Goal: Task Accomplishment & Management: Manage account settings

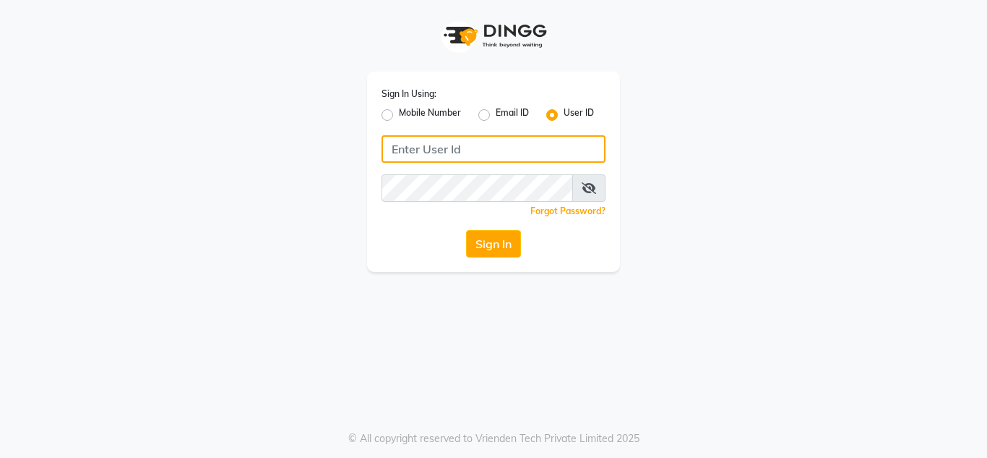
type input "8879743692"
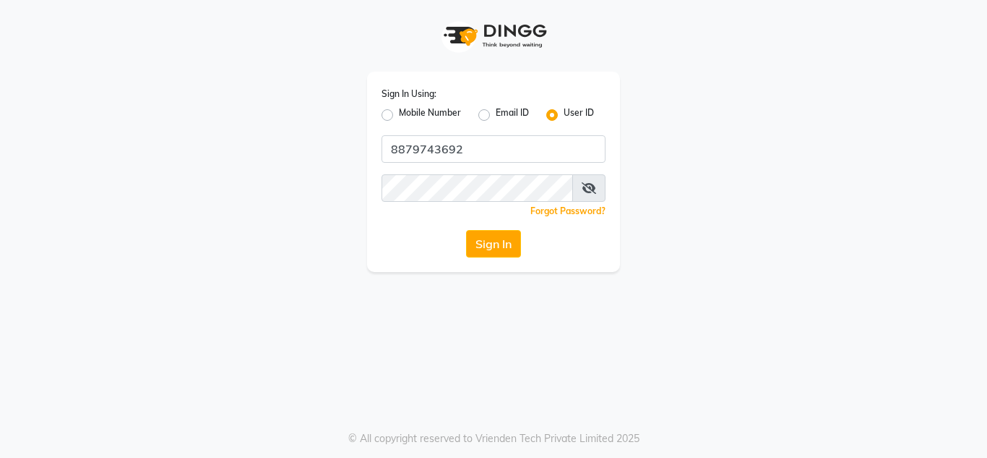
click at [399, 118] on label "Mobile Number" at bounding box center [430, 114] width 62 height 17
click at [399, 116] on input "Mobile Number" at bounding box center [403, 110] width 9 height 9
radio input "true"
radio input "false"
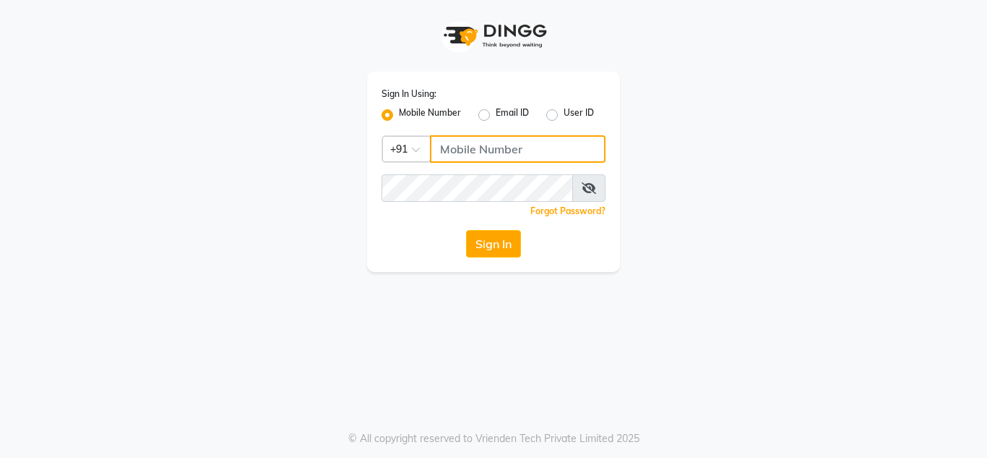
click at [513, 145] on input "Username" at bounding box center [518, 148] width 176 height 27
type input "8879743692"
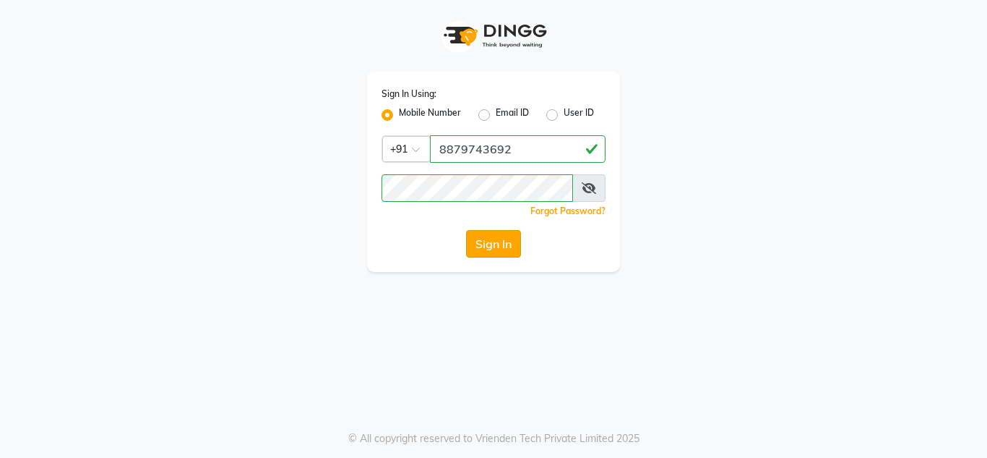
click at [509, 244] on button "Sign In" at bounding box center [493, 243] width 55 height 27
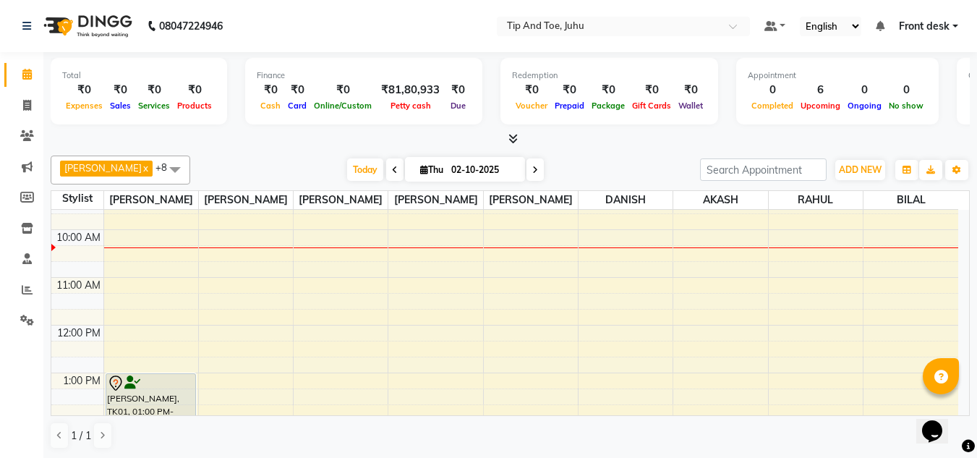
scroll to position [40, 0]
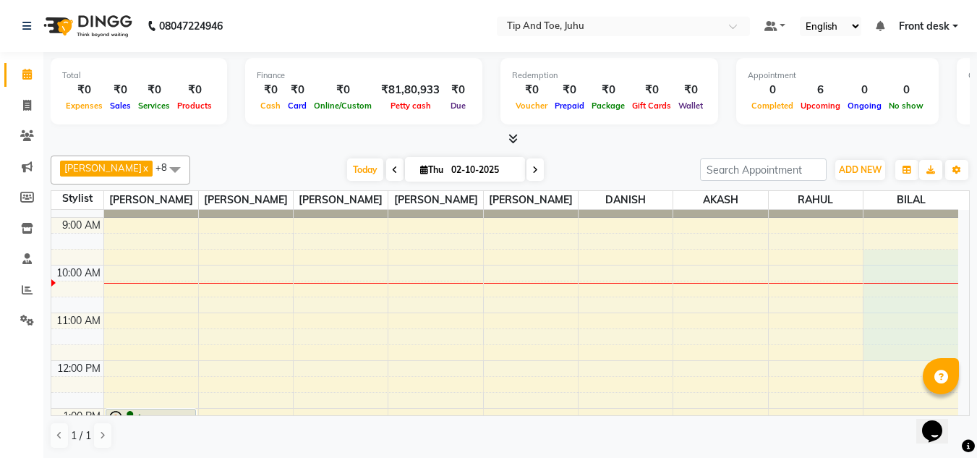
drag, startPoint x: 955, startPoint y: 257, endPoint x: 953, endPoint y: 346, distance: 88.9
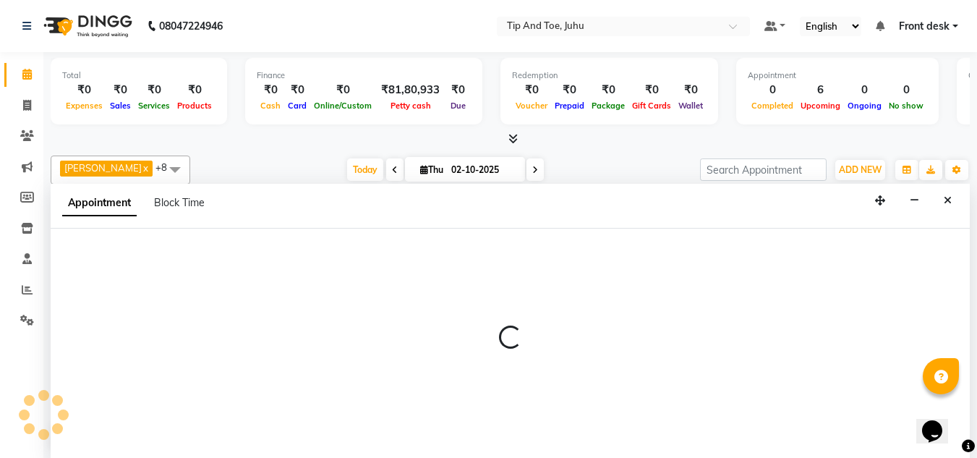
scroll to position [1, 0]
select select "50579"
select select "tentative"
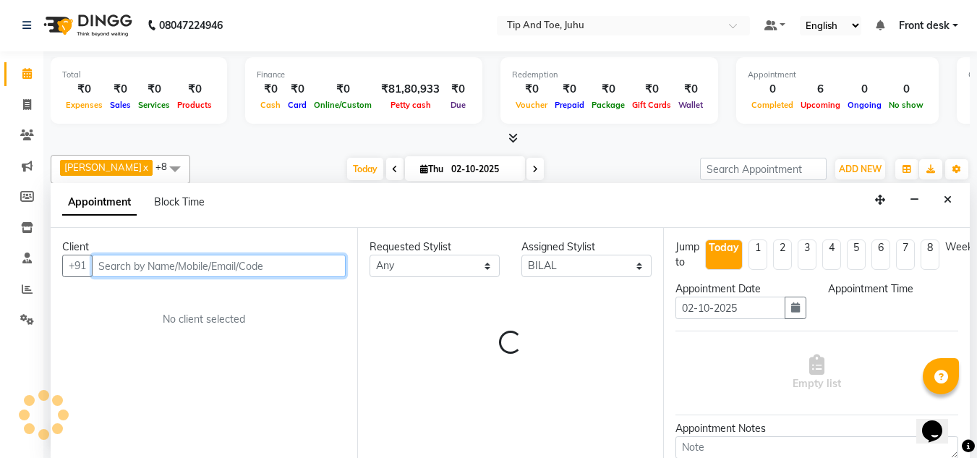
select select "585"
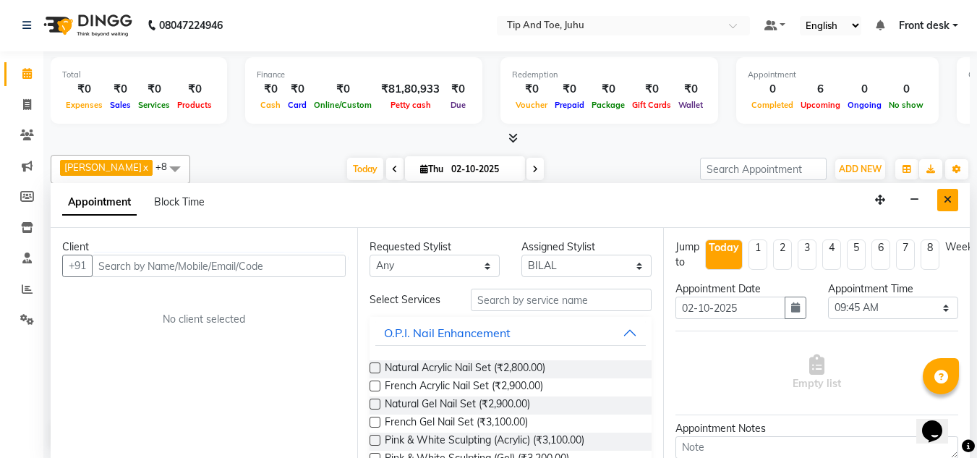
click at [946, 207] on button "Close" at bounding box center [947, 200] width 21 height 22
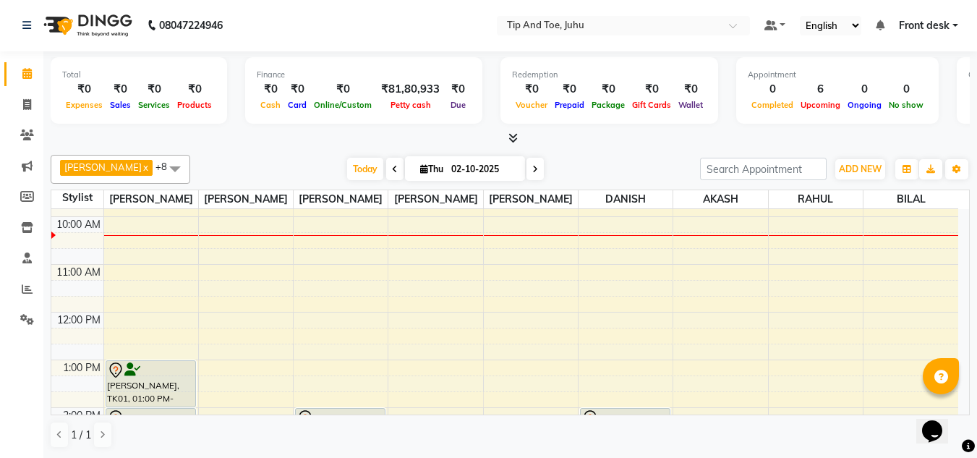
scroll to position [80, 0]
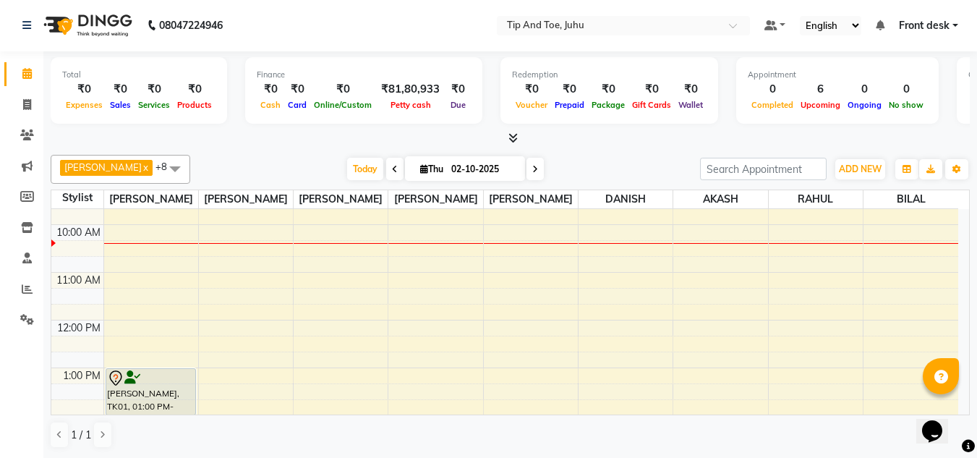
click at [972, 287] on div "Total ₹0 Expenses ₹0 Sales ₹0 Services ₹0 Products Finance ₹0 Cash ₹0 Card ₹0 O…" at bounding box center [509, 254] width 933 height 406
click at [23, 288] on icon at bounding box center [27, 288] width 11 height 11
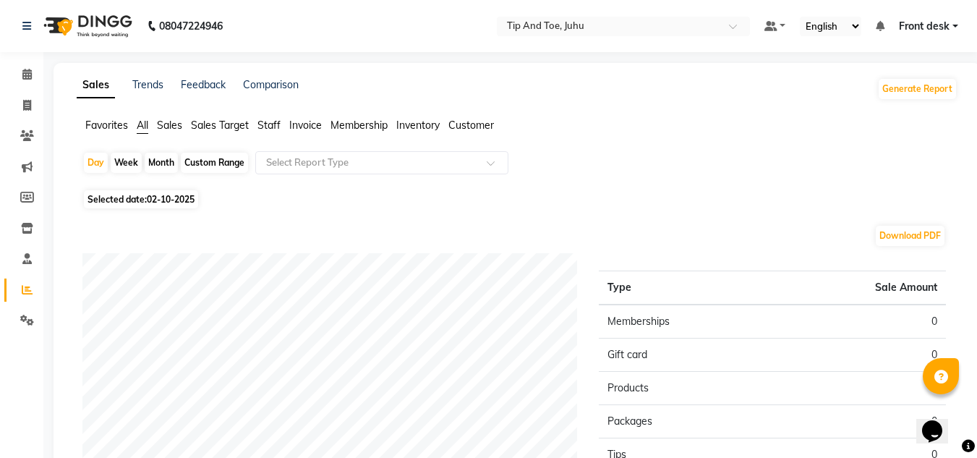
click at [263, 129] on span "Staff" at bounding box center [268, 125] width 23 height 13
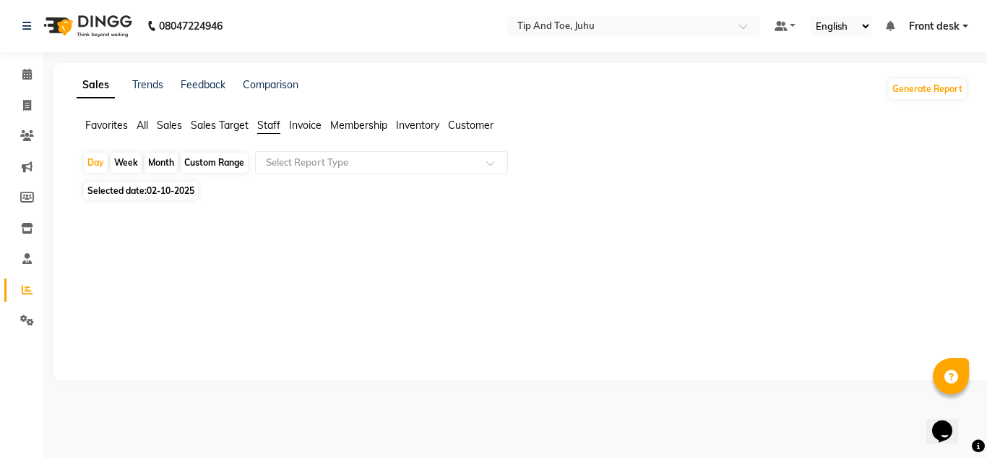
click at [170, 124] on span "Sales" at bounding box center [169, 125] width 25 height 13
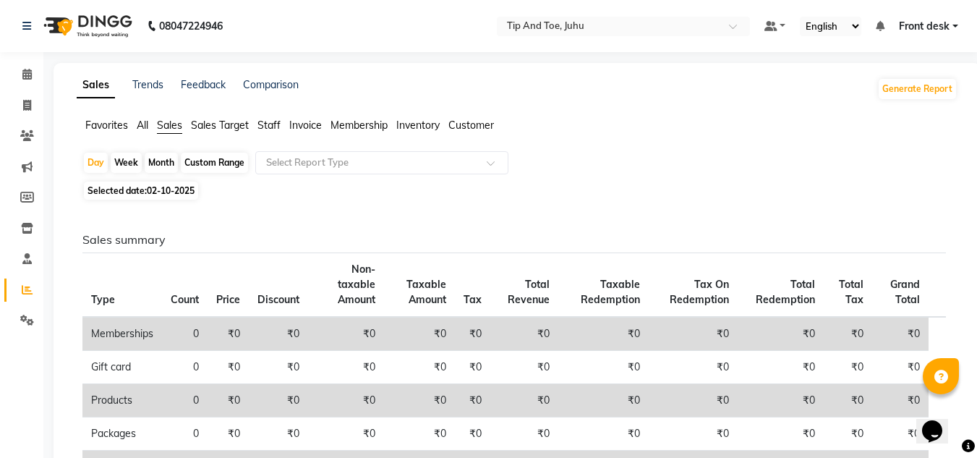
click at [159, 187] on span "02-10-2025" at bounding box center [171, 190] width 48 height 11
select select "10"
select select "2025"
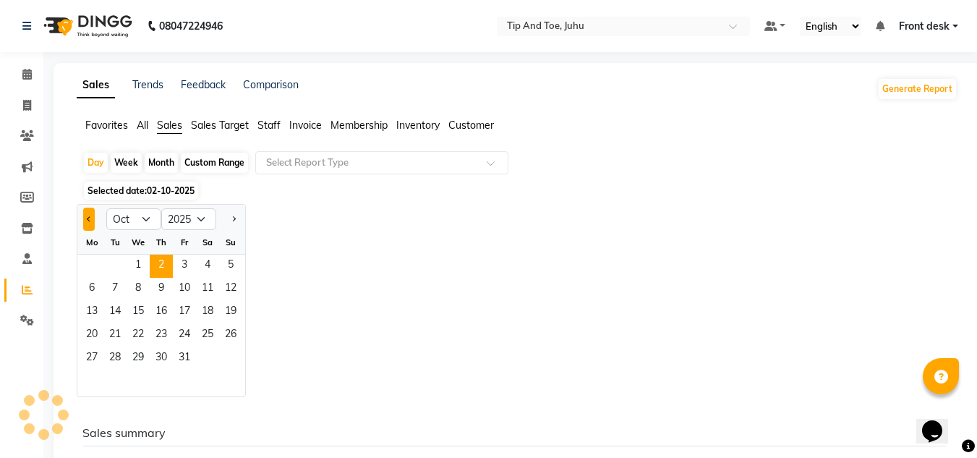
click at [84, 220] on button "Previous month" at bounding box center [89, 218] width 12 height 23
select select "9"
click at [167, 165] on div "Month" at bounding box center [161, 163] width 33 height 20
select select "10"
select select "2025"
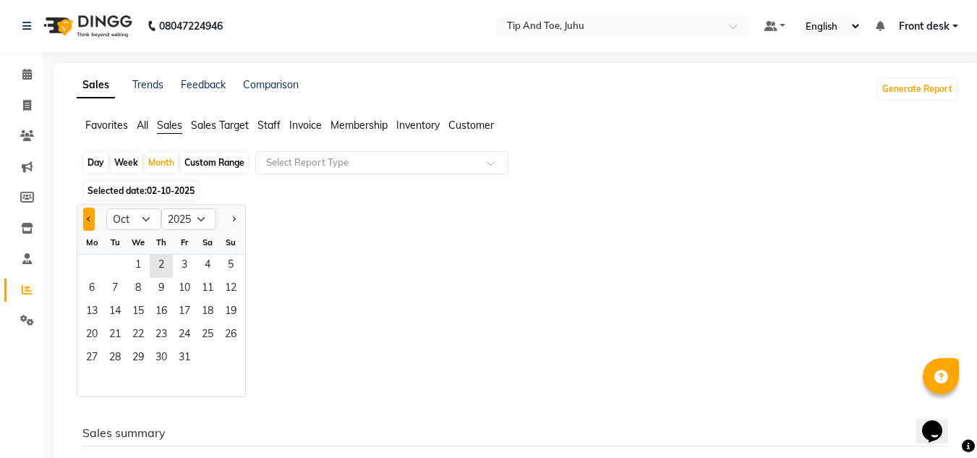
click at [90, 228] on button "Previous month" at bounding box center [89, 218] width 12 height 23
select select "9"
click at [106, 267] on span "2" at bounding box center [114, 265] width 23 height 23
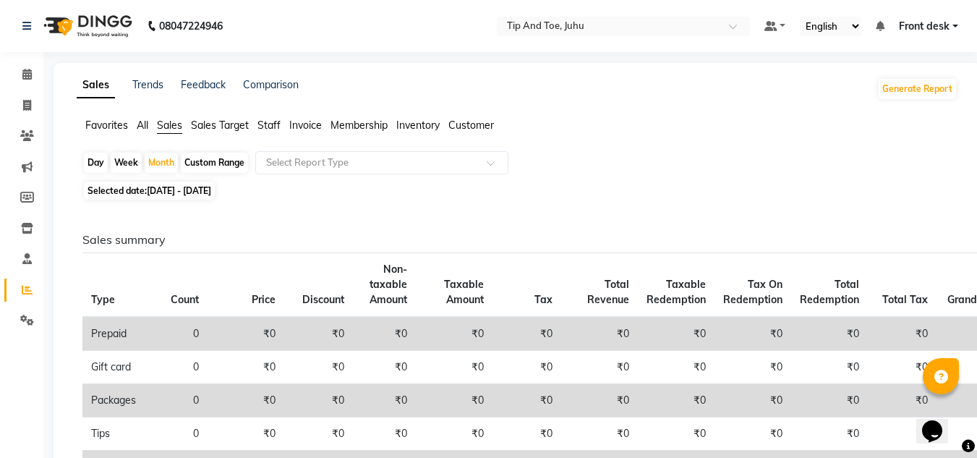
click at [260, 118] on li "Staff" at bounding box center [268, 125] width 23 height 15
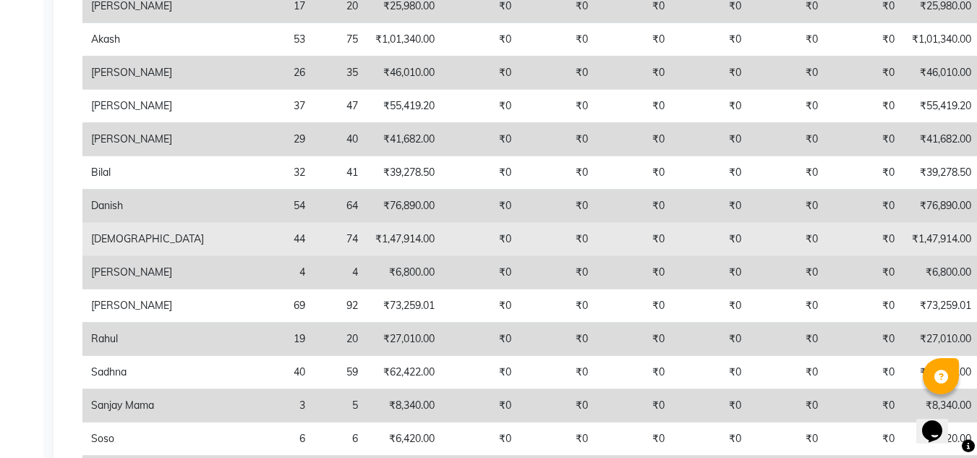
scroll to position [289, 0]
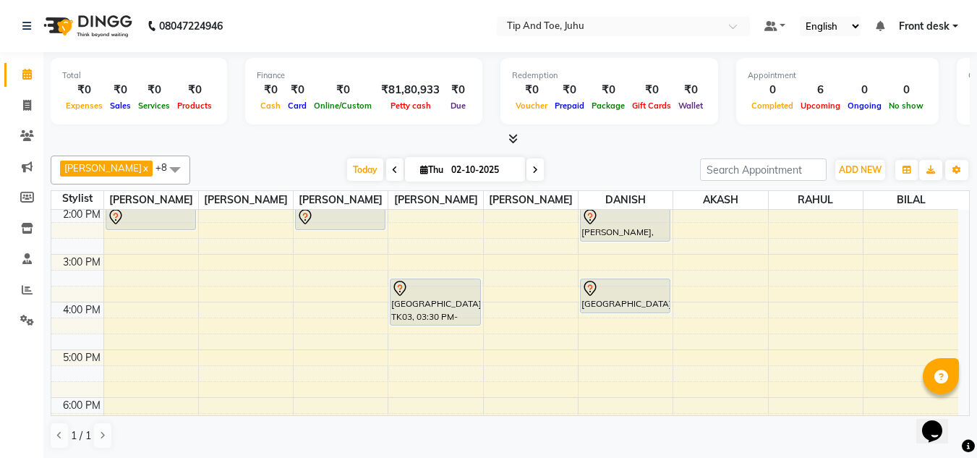
scroll to position [217, 0]
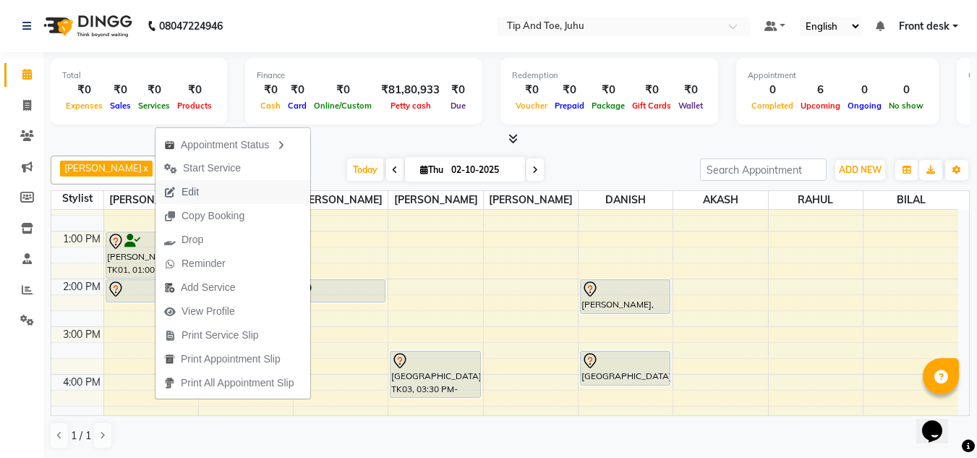
click at [200, 193] on span "Edit" at bounding box center [181, 192] width 52 height 24
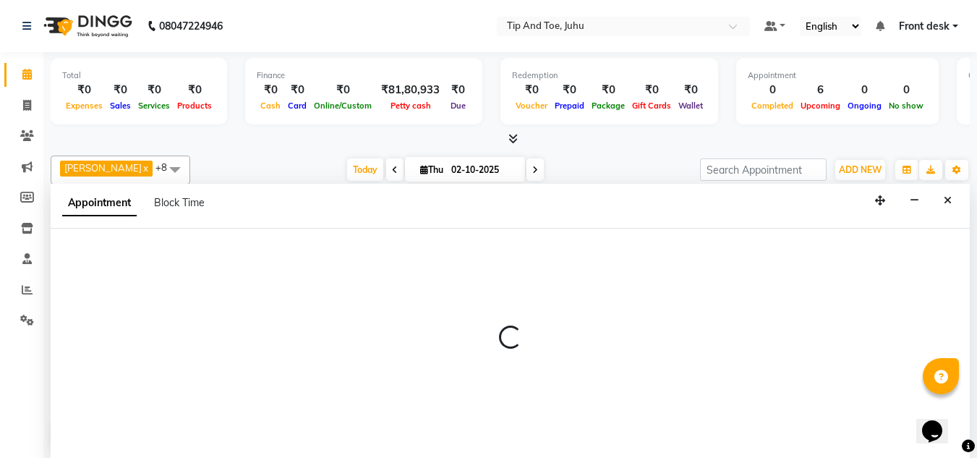
scroll to position [1, 0]
select select "tentative"
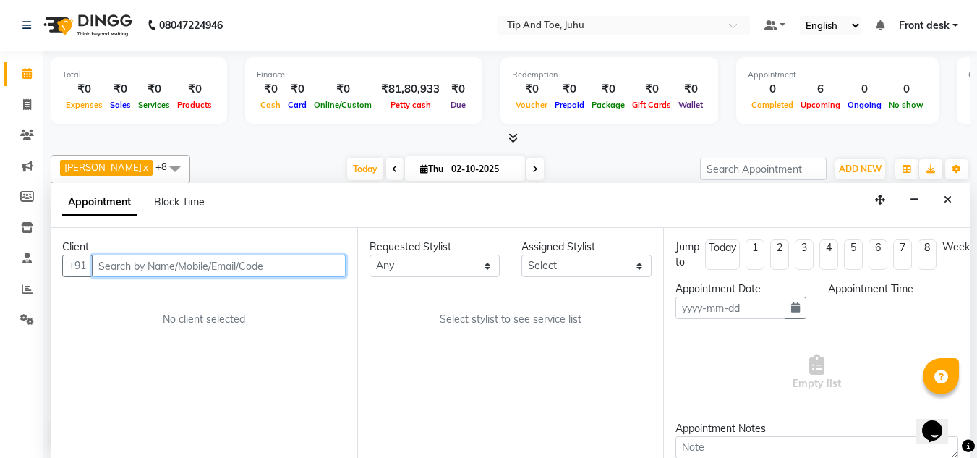
type input "02-10-2025"
select select "780"
select select "37331"
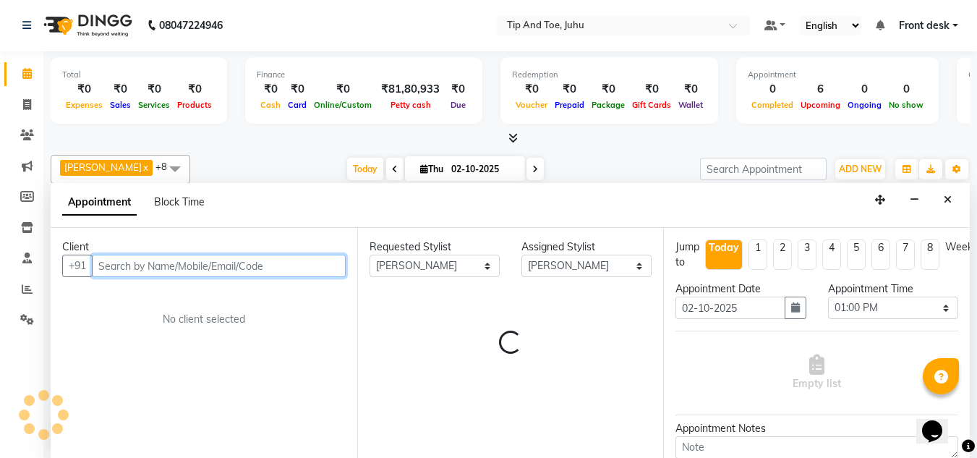
scroll to position [96, 0]
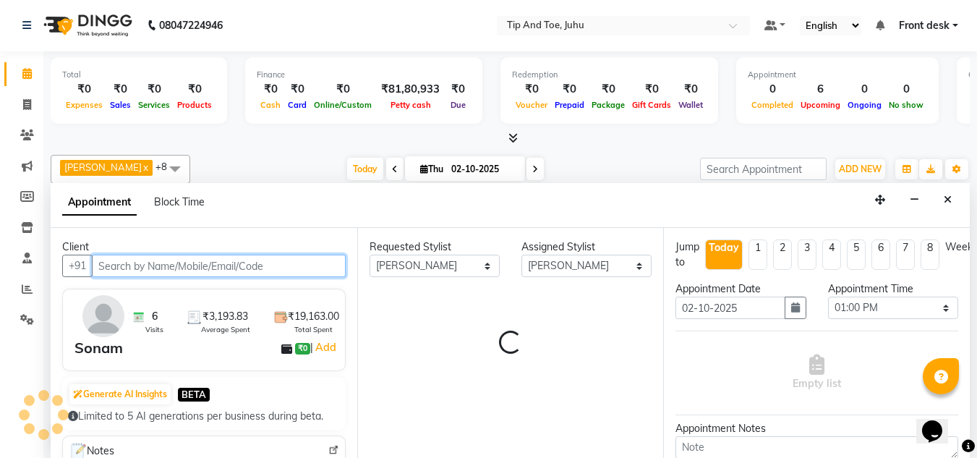
select select "2530"
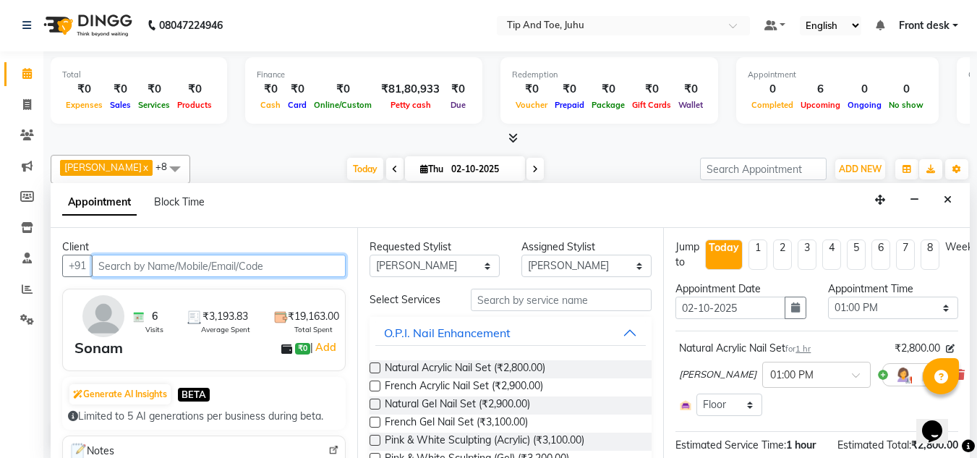
click at [213, 266] on input "text" at bounding box center [219, 265] width 254 height 22
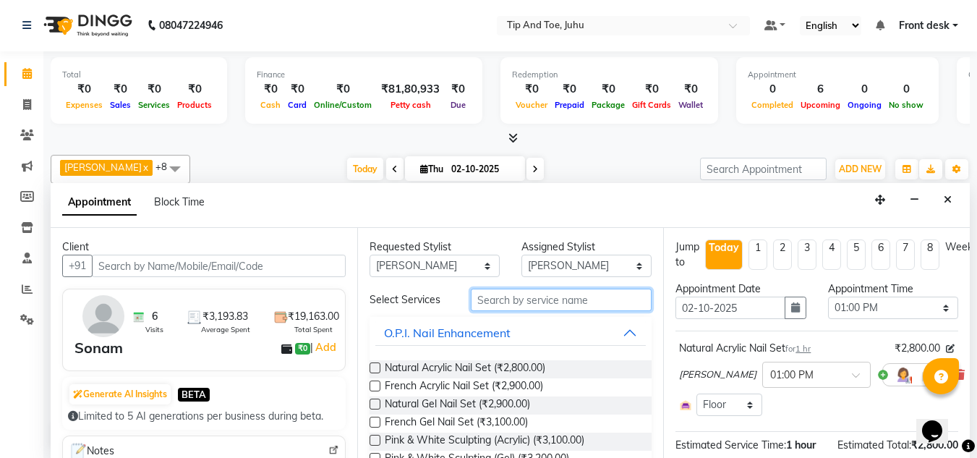
click at [540, 304] on input "text" at bounding box center [561, 299] width 181 height 22
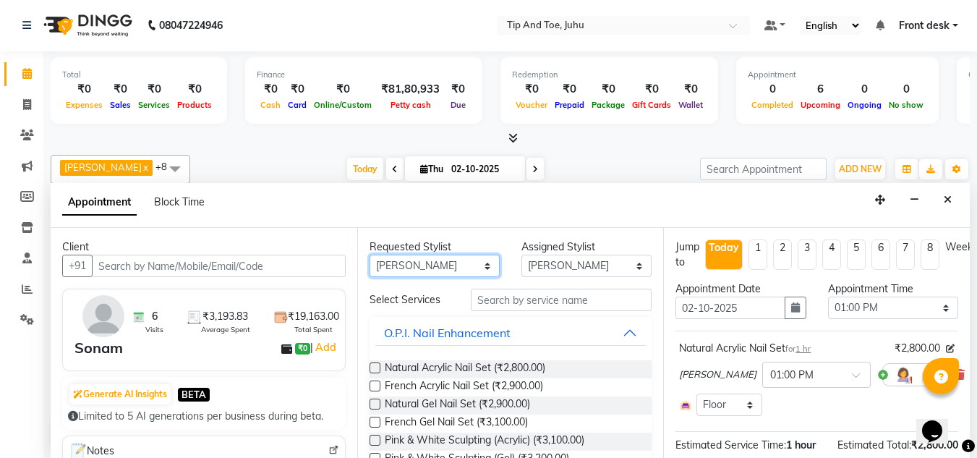
click at [459, 269] on select "Any [PERSON_NAME] AKASH [PERSON_NAME] kharei [PERSON_NAME] [DEMOGRAPHIC_DATA] […" at bounding box center [434, 265] width 130 height 22
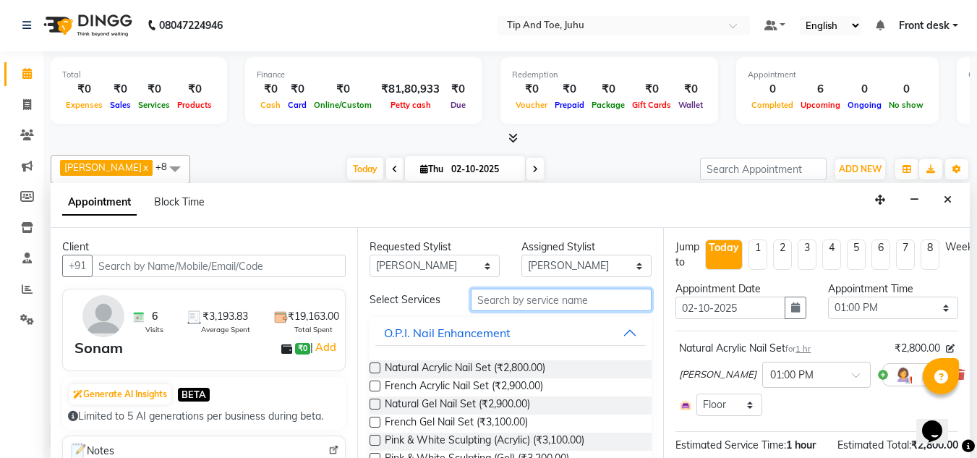
click at [607, 301] on input "text" at bounding box center [561, 299] width 181 height 22
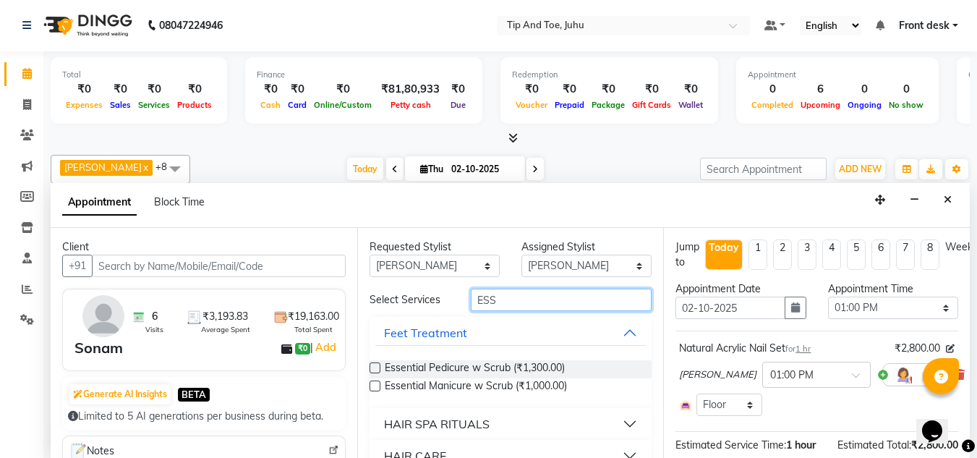
type input "ESS"
click at [375, 367] on label at bounding box center [374, 367] width 11 height 11
click at [375, 367] on input "checkbox" at bounding box center [373, 368] width 9 height 9
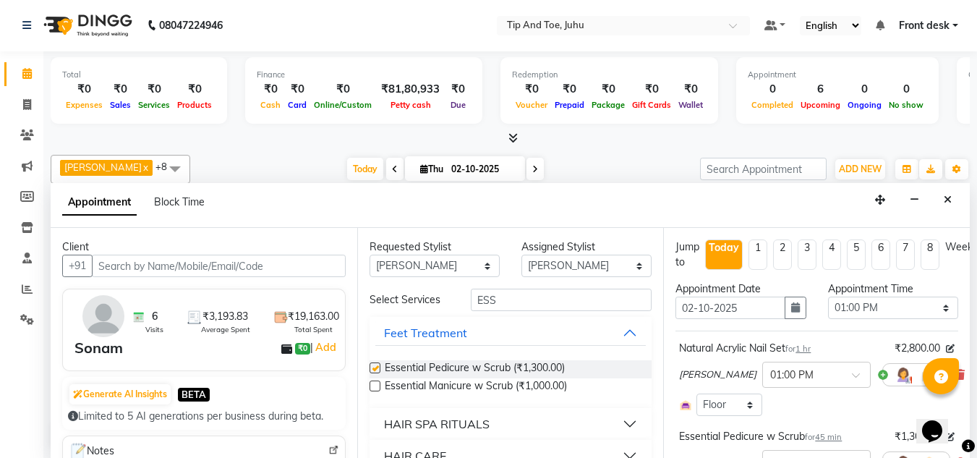
checkbox input "false"
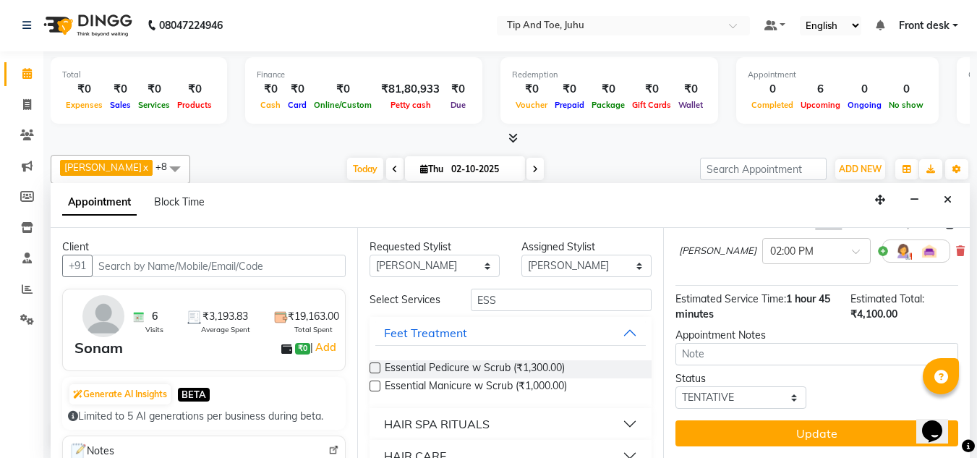
scroll to position [223, 0]
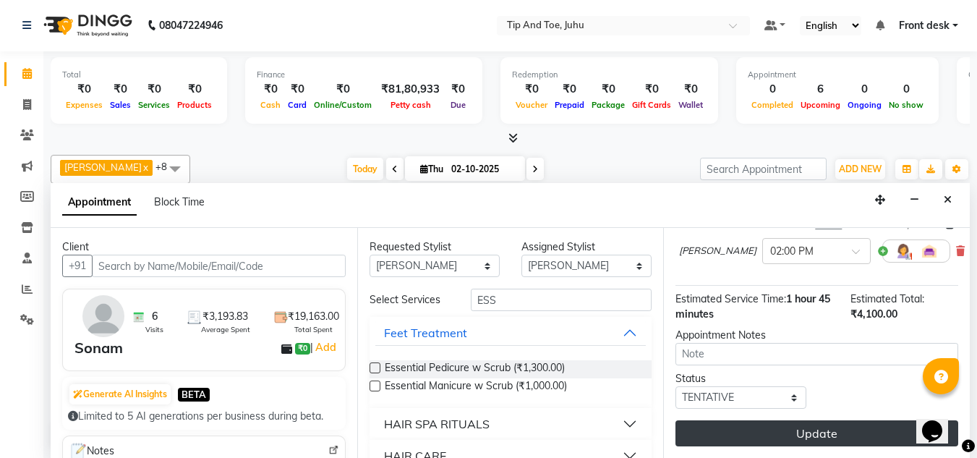
click at [823, 420] on button "Update" at bounding box center [816, 433] width 283 height 26
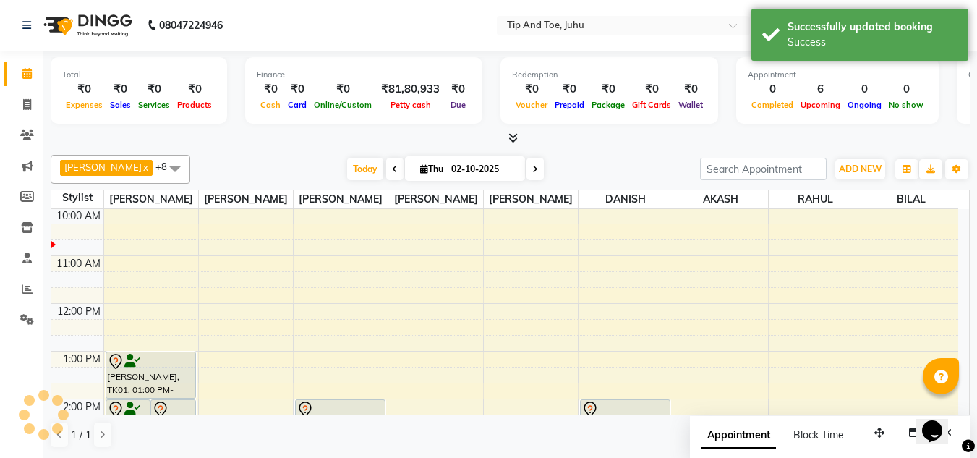
scroll to position [0, 0]
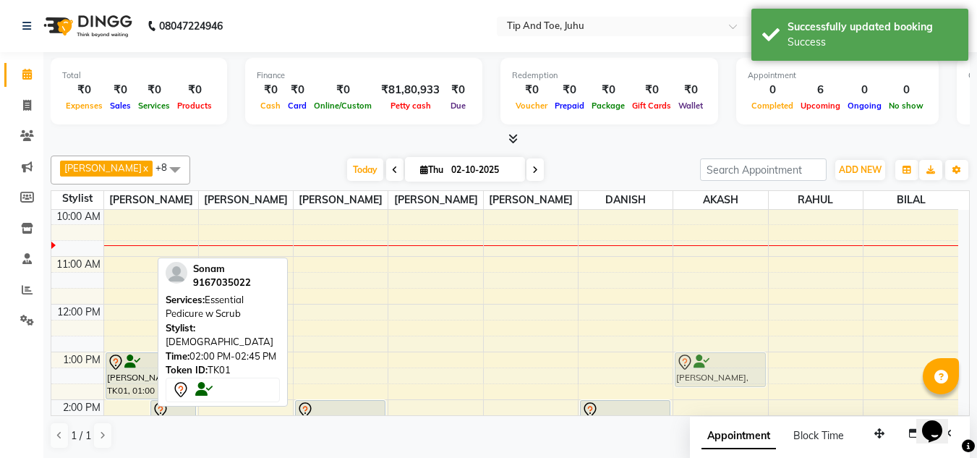
drag, startPoint x: 134, startPoint y: 406, endPoint x: 699, endPoint y: 363, distance: 566.2
click at [699, 363] on tr "[PERSON_NAME], TK01, 02:00 PM-02:45 PM, Essential Pedicure w Scrub [PERSON_NAME…" at bounding box center [504, 423] width 907 height 620
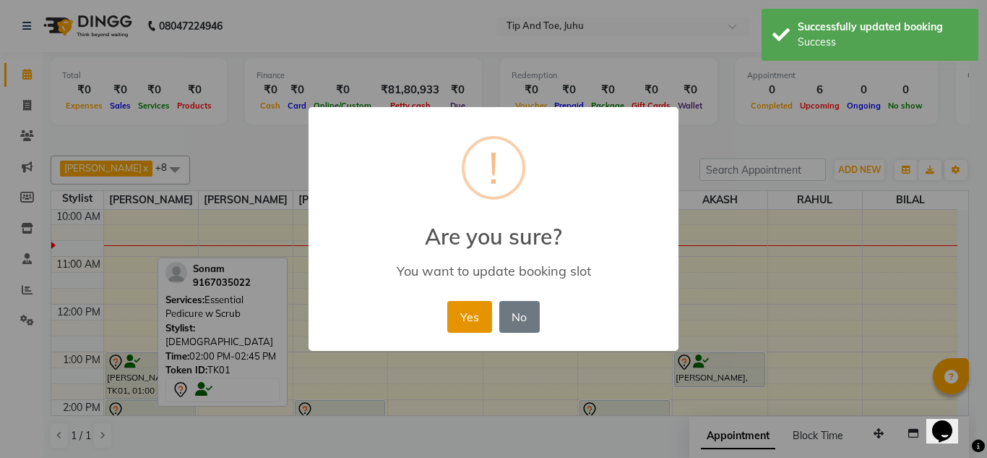
click at [471, 325] on button "Yes" at bounding box center [469, 317] width 44 height 32
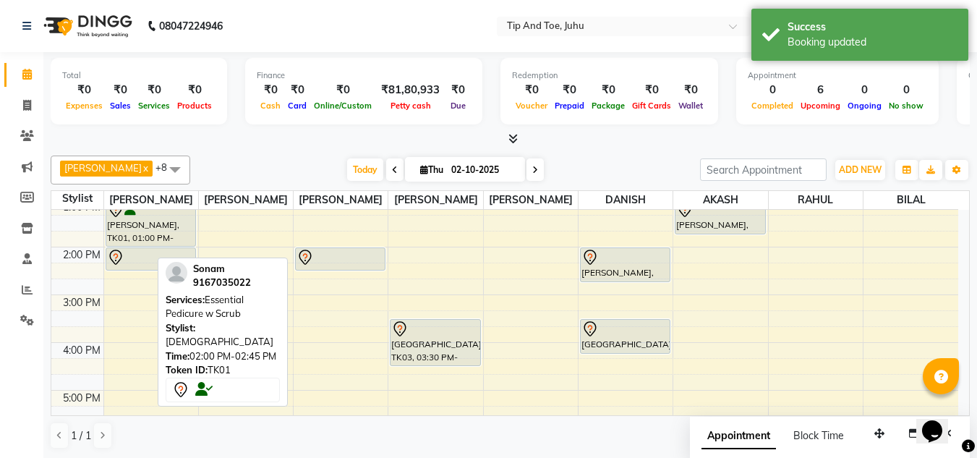
scroll to position [106, 0]
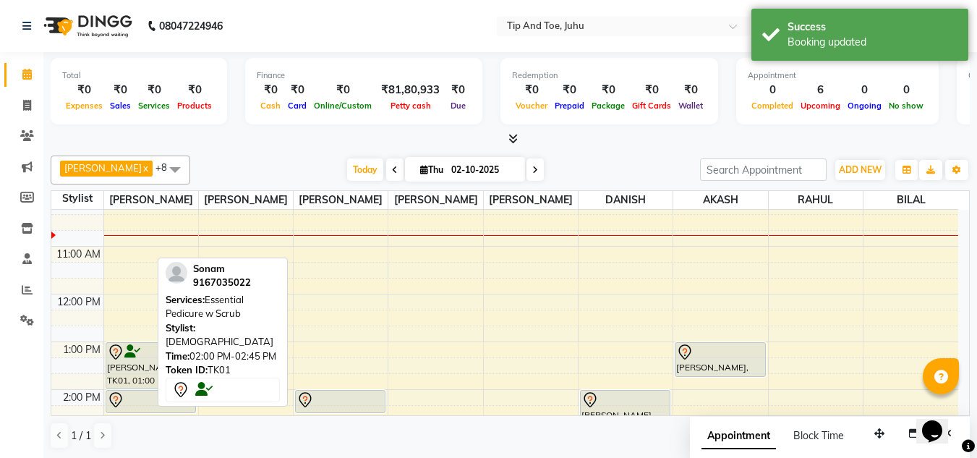
click at [251, 349] on div "Time: 02:00 PM-02:45 PM" at bounding box center [223, 356] width 114 height 14
